Goal: Task Accomplishment & Management: Manage account settings

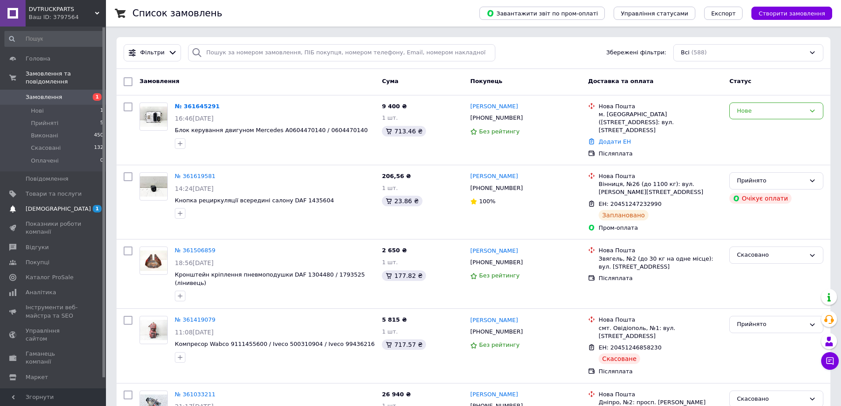
click at [87, 205] on span "1 0" at bounding box center [94, 209] width 24 height 8
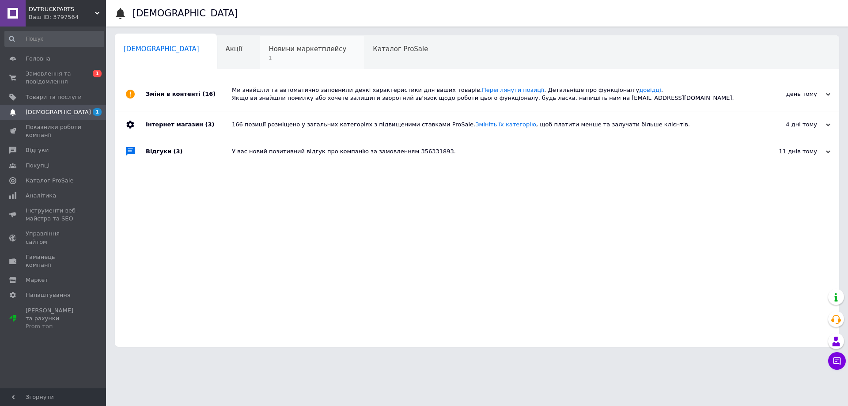
click at [269, 51] on span "Новини маркетплейсу" at bounding box center [308, 49] width 78 height 8
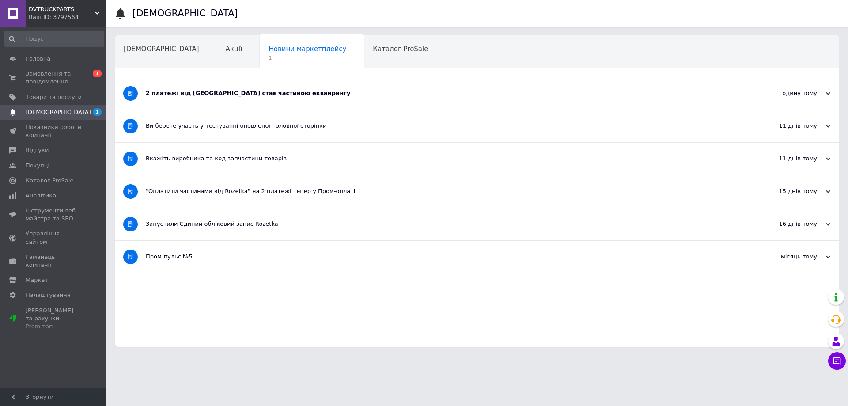
click at [247, 101] on div "2 платежі від Rozetka стає частиною еквайрингу" at bounding box center [444, 93] width 596 height 32
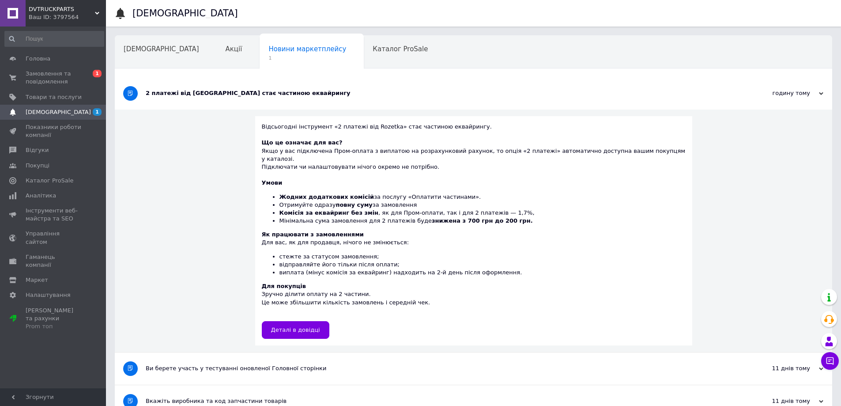
click at [231, 105] on div "2 платежі від Rozetka стає частиною еквайрингу" at bounding box center [441, 93] width 590 height 32
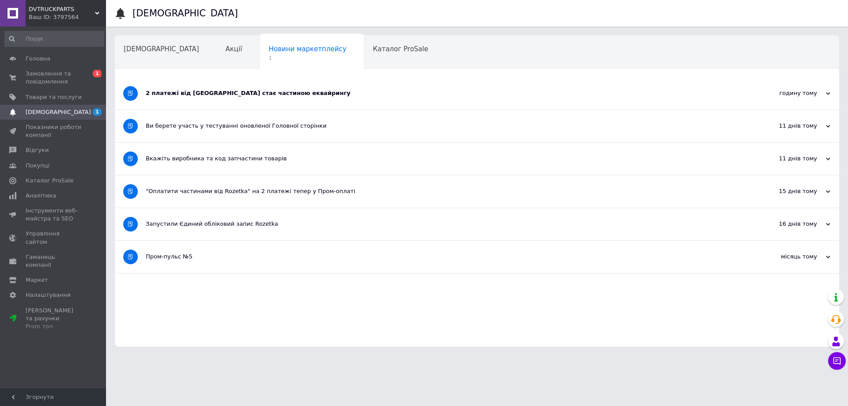
click at [71, 114] on span "[DEMOGRAPHIC_DATA]" at bounding box center [54, 112] width 56 height 8
click at [156, 46] on span "[DEMOGRAPHIC_DATA]" at bounding box center [162, 49] width 76 height 8
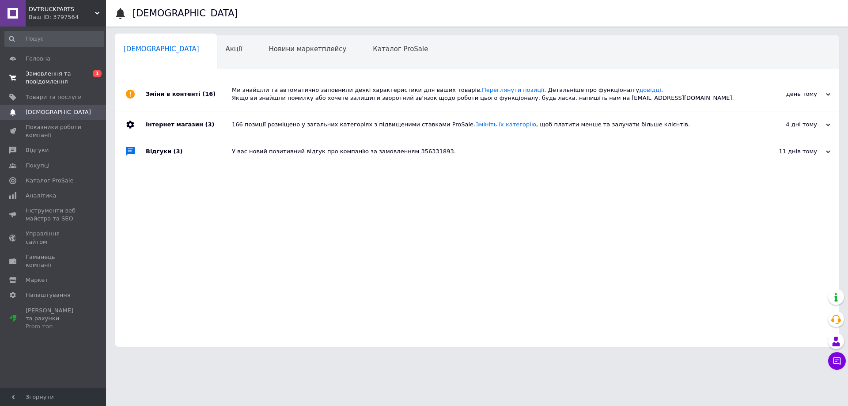
click at [58, 81] on span "Замовлення та повідомлення" at bounding box center [54, 78] width 56 height 16
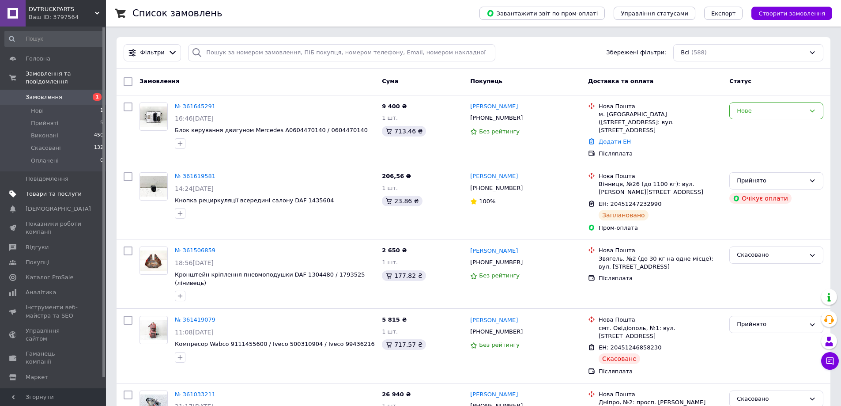
click at [65, 190] on span "Товари та послуги" at bounding box center [54, 194] width 56 height 8
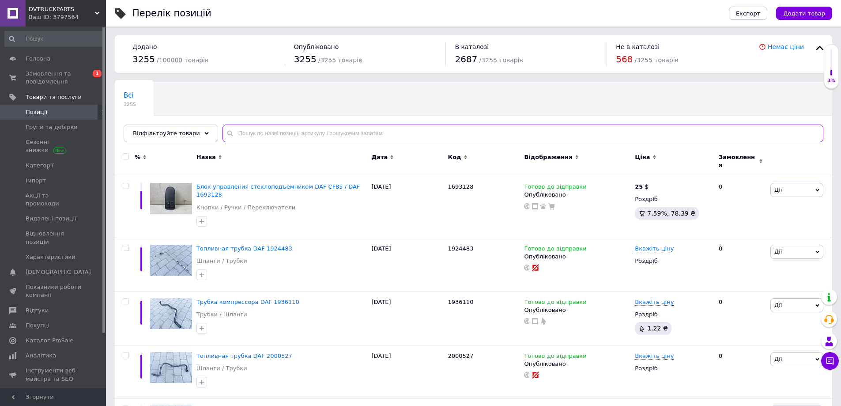
click at [297, 133] on input "text" at bounding box center [523, 134] width 601 height 18
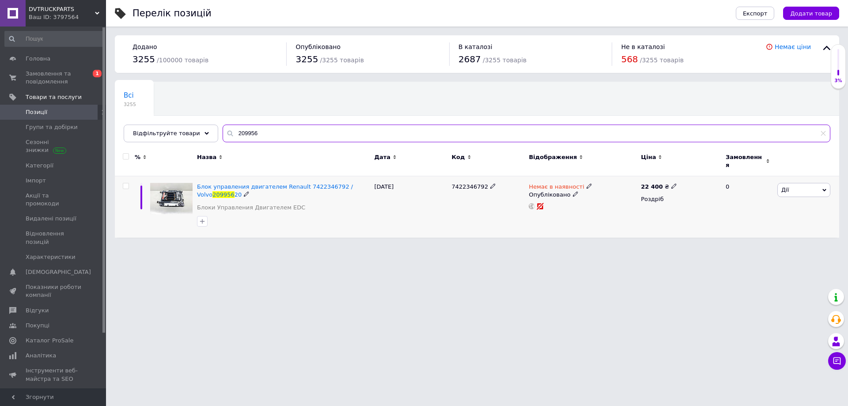
type input "209956"
click at [587, 183] on icon at bounding box center [589, 185] width 5 height 5
click at [640, 216] on li "Готово до відправки" at bounding box center [635, 218] width 84 height 12
click at [609, 246] on html "DVTRUCKPARTS Ваш ID: 3797564 Сайт DVTRUCKPARTS Кабінет покупця Перевірити стан …" at bounding box center [424, 123] width 848 height 246
click at [68, 73] on span "Замовлення та повідомлення" at bounding box center [54, 78] width 56 height 16
